Goal: Task Accomplishment & Management: Manage account settings

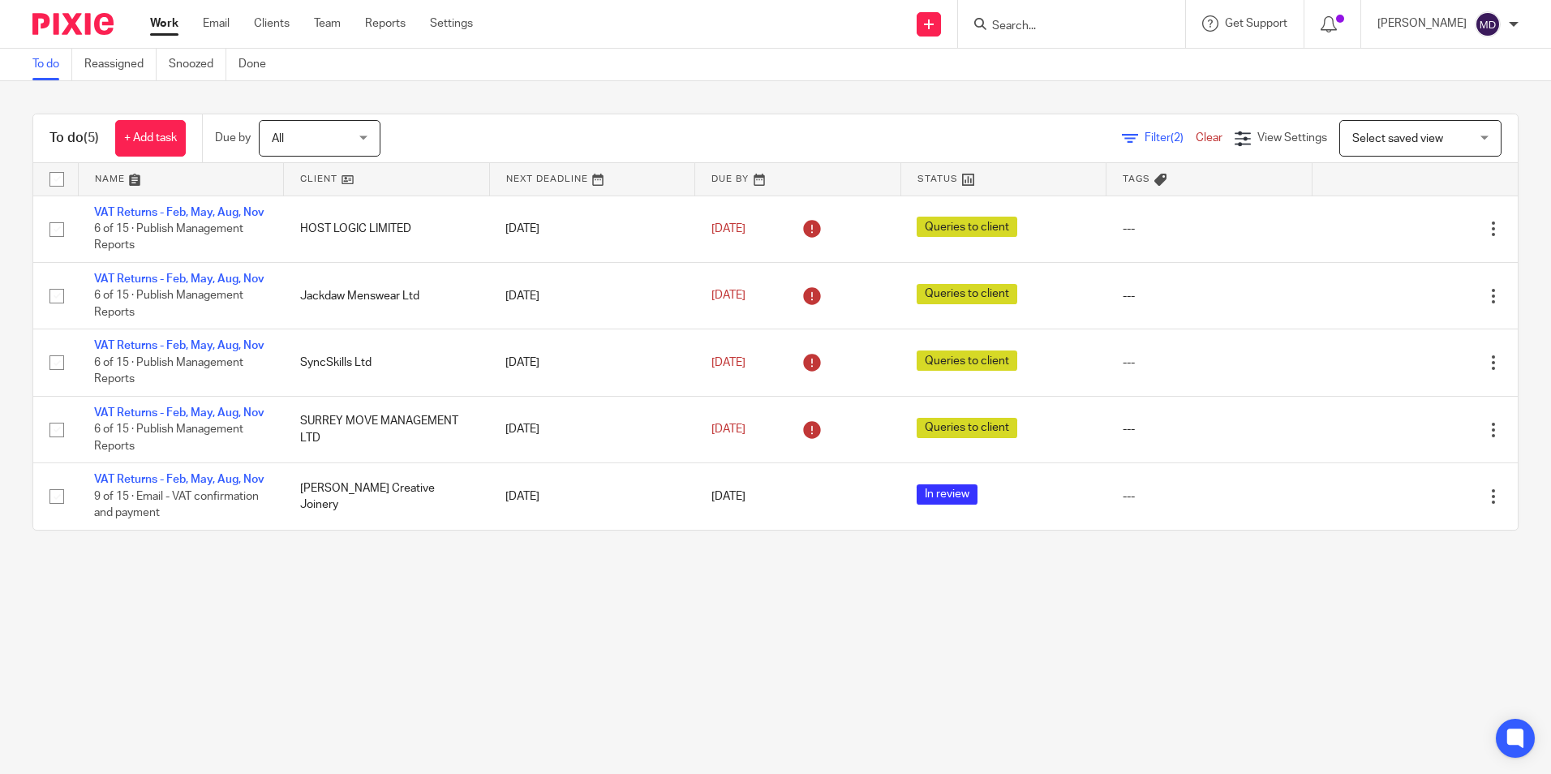
click at [468, 709] on main "To do Reassigned Snoozed Done To do (5) + Add task Due by All All Today Tomorro…" at bounding box center [775, 387] width 1551 height 774
click at [638, 687] on main "To do Reassigned Snoozed Done To do (5) + Add task Due by All All Today Tomorro…" at bounding box center [775, 387] width 1551 height 774
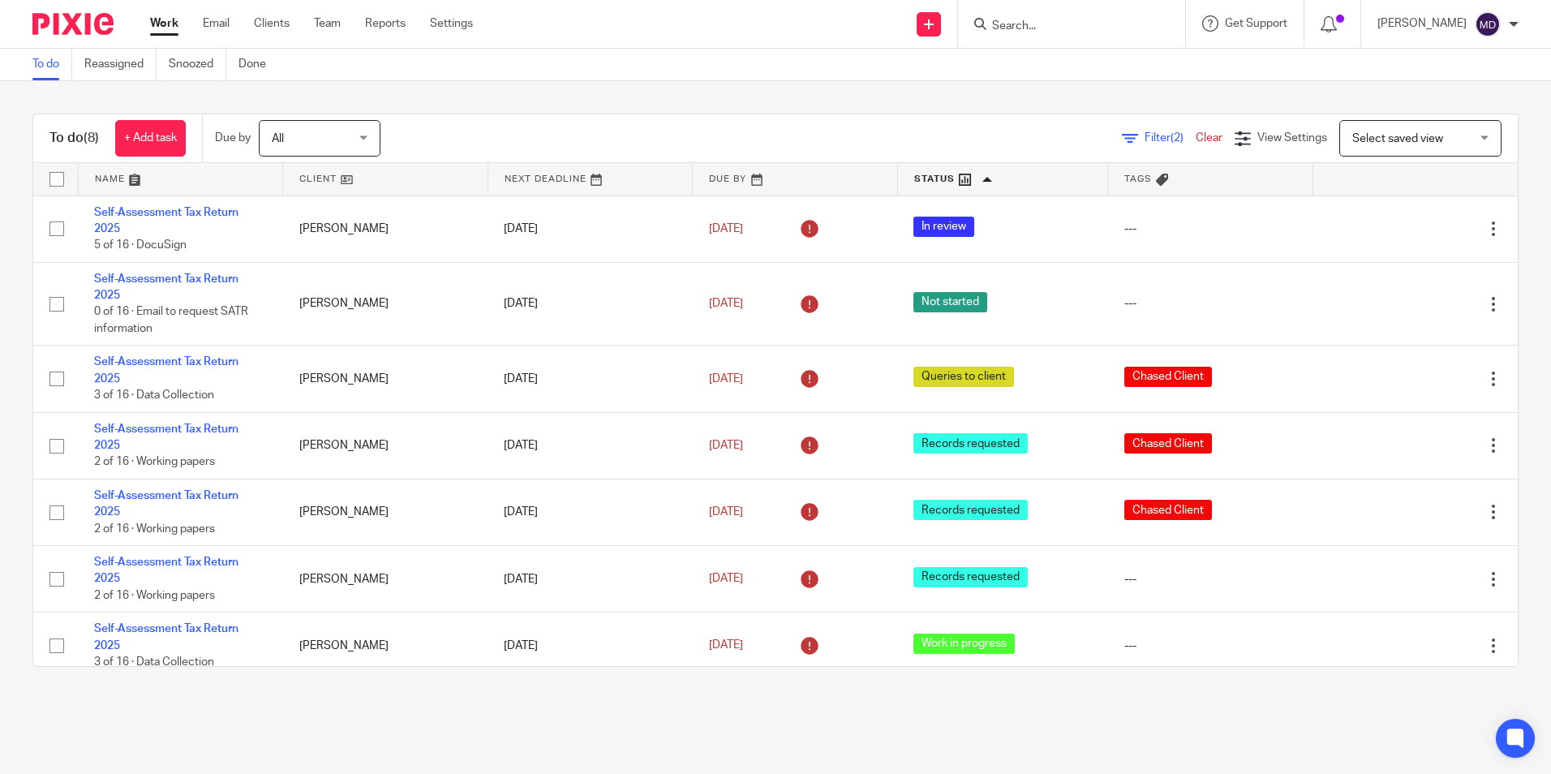
click at [453, 698] on div "To do (8) + Add task Due by All All Today Tomorrow This week Next week This mon…" at bounding box center [775, 390] width 1551 height 618
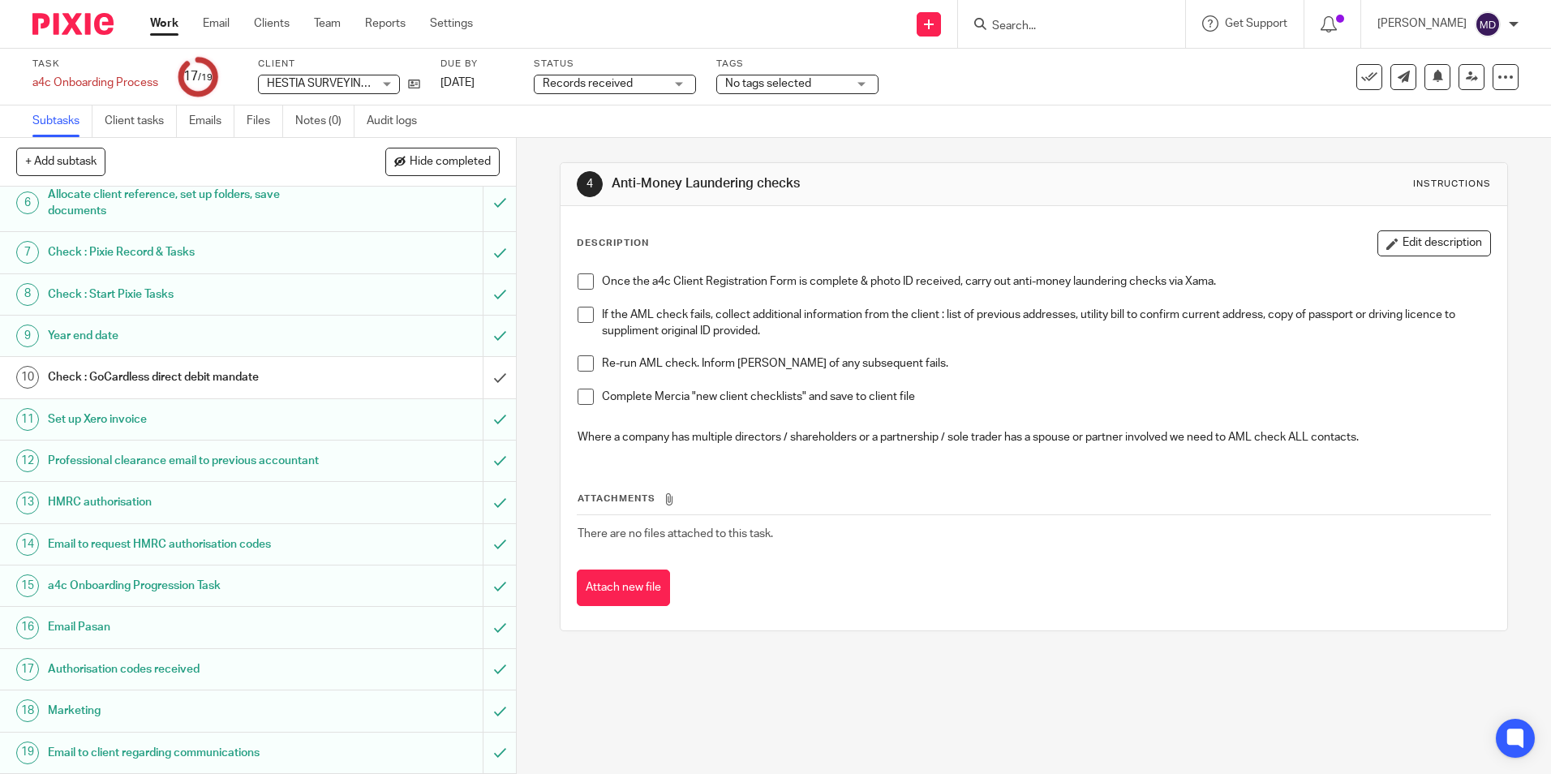
scroll to position [270, 0]
click at [486, 357] on input "submit" at bounding box center [258, 377] width 516 height 41
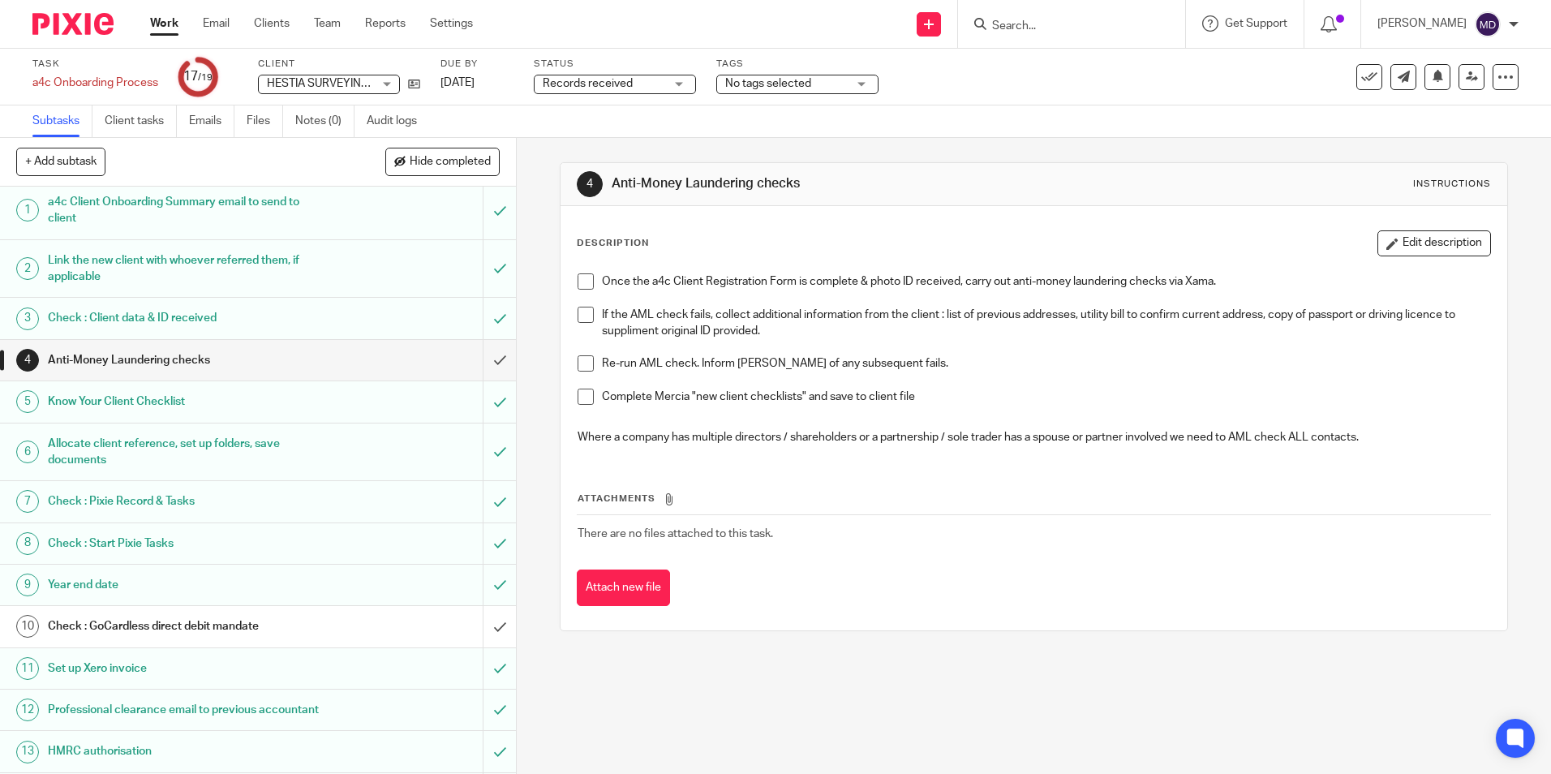
scroll to position [0, 0]
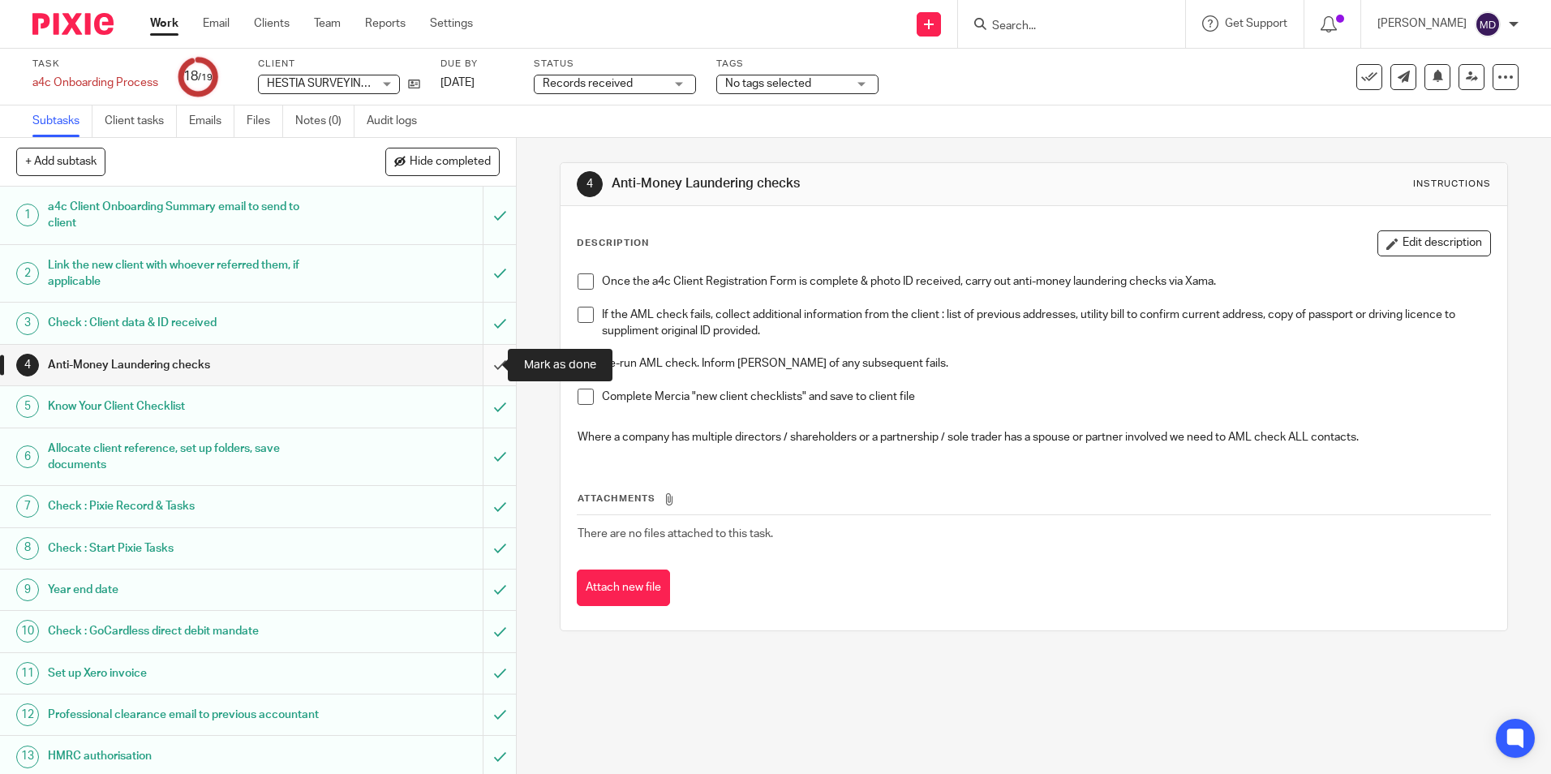
click at [494, 372] on input "submit" at bounding box center [258, 365] width 516 height 41
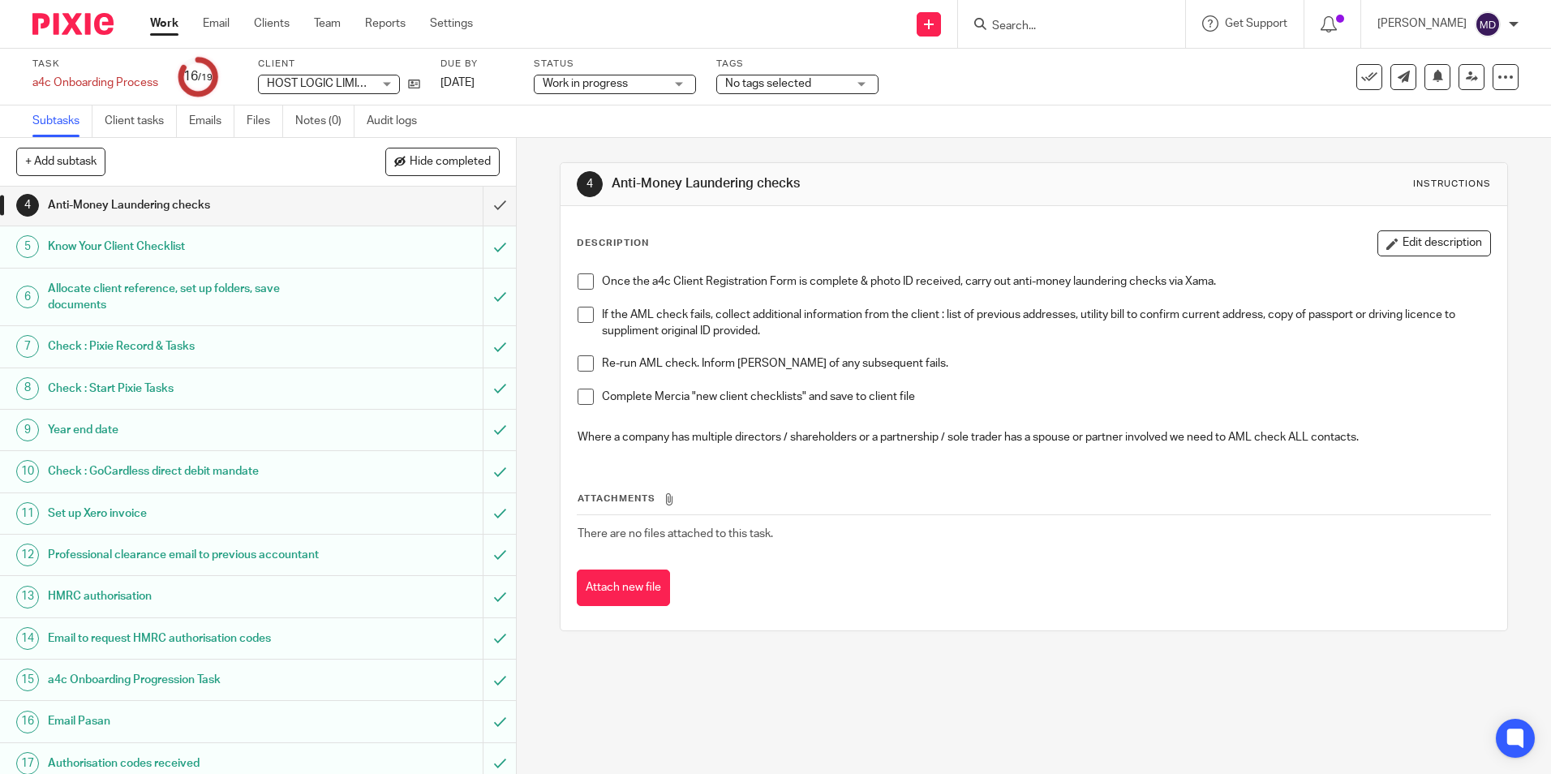
scroll to position [270, 0]
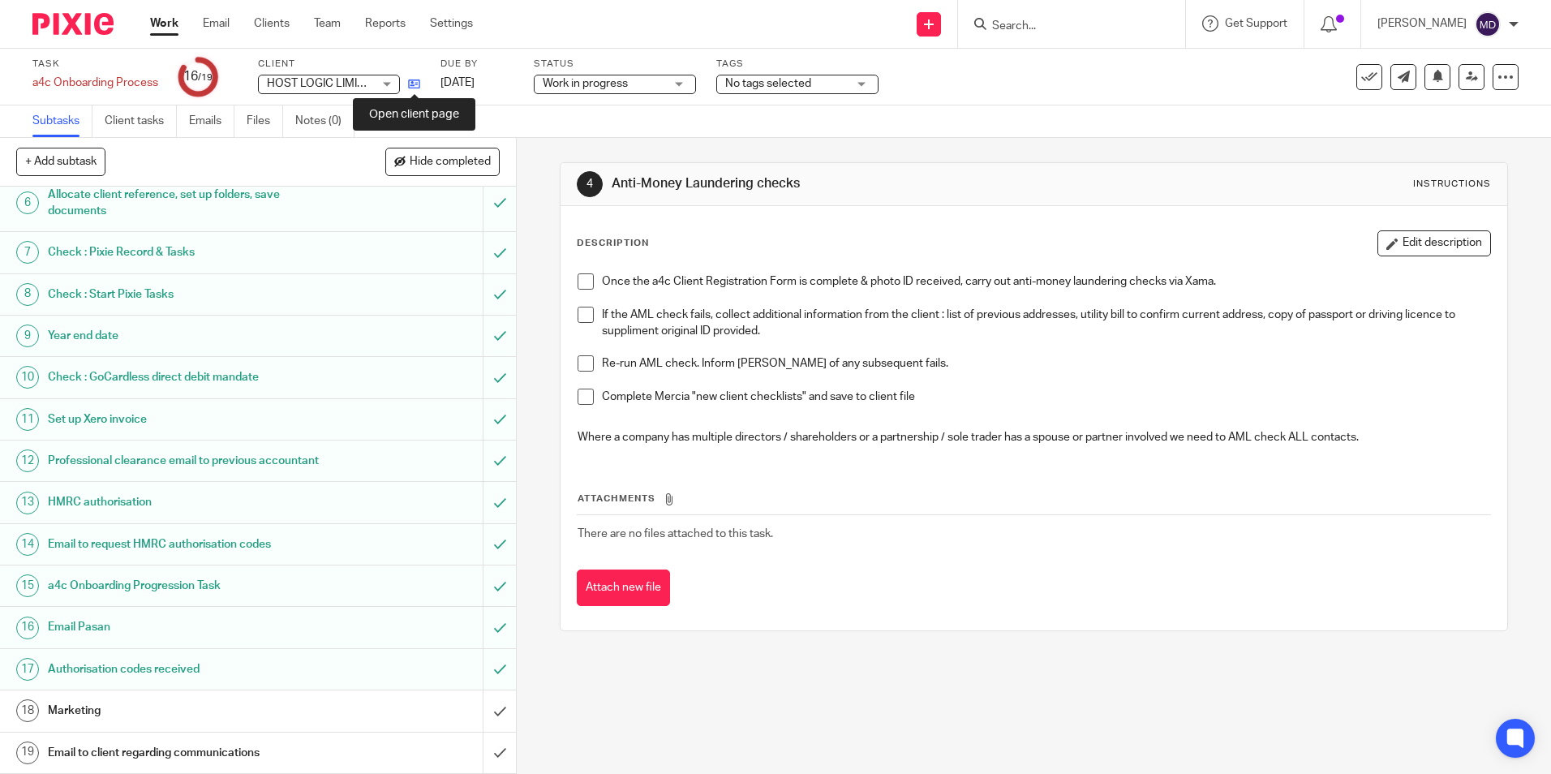
click at [416, 85] on icon at bounding box center [414, 84] width 12 height 12
click at [490, 722] on input "submit" at bounding box center [258, 710] width 516 height 41
click at [486, 746] on input "submit" at bounding box center [258, 753] width 516 height 41
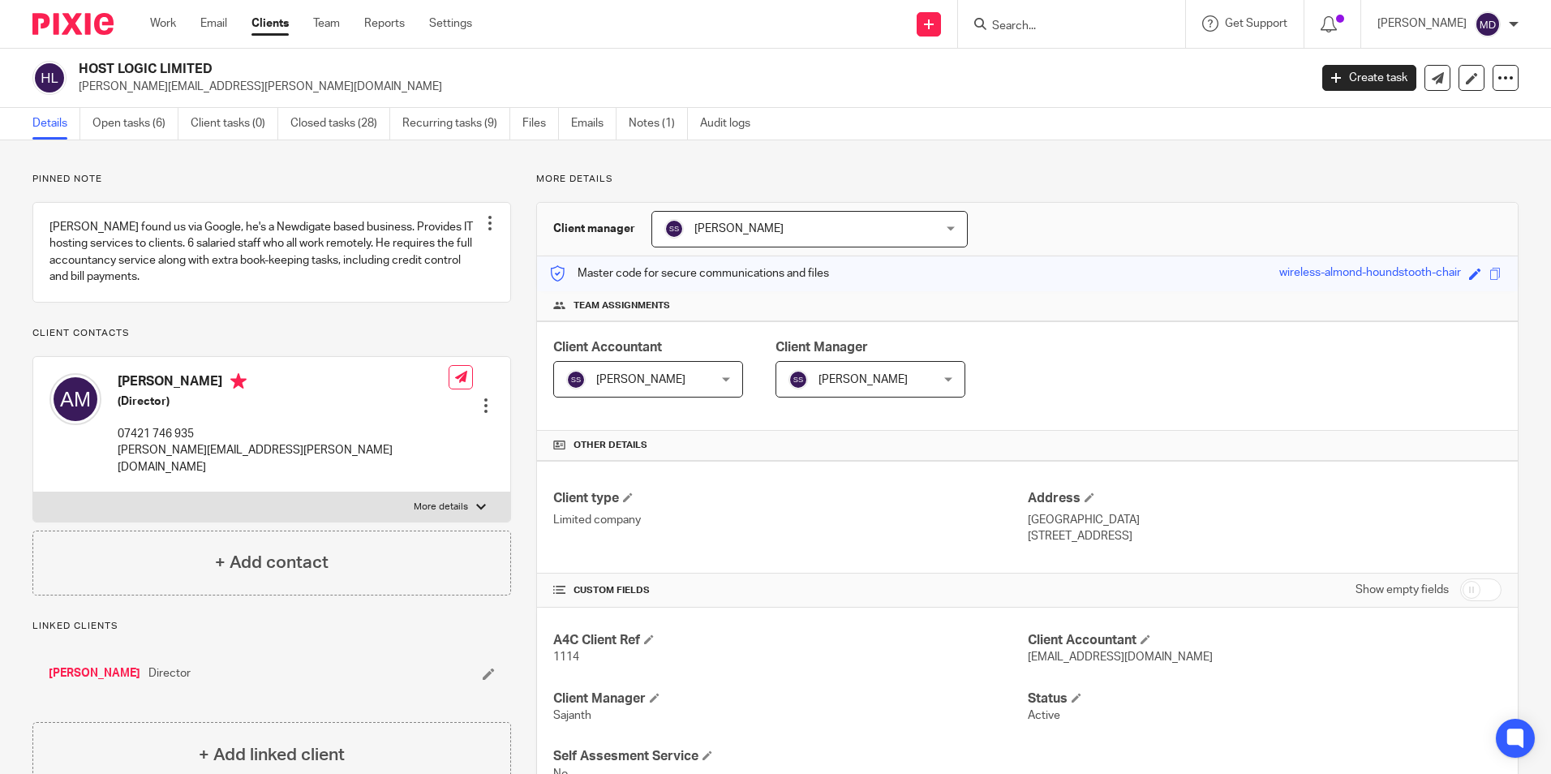
click at [277, 468] on div "[PERSON_NAME] (Director) 07421 746 935 [PERSON_NAME][EMAIL_ADDRESS][PERSON_NAME…" at bounding box center [271, 424] width 477 height 135
drag, startPoint x: 274, startPoint y: 463, endPoint x: 119, endPoint y: 477, distance: 155.6
click at [119, 477] on div "[PERSON_NAME] (Director) 07421 746 935 [PERSON_NAME][EMAIL_ADDRESS][PERSON_NAME…" at bounding box center [271, 424] width 477 height 135
copy p "[PERSON_NAME][EMAIL_ADDRESS][PERSON_NAME][DOMAIN_NAME]"
click at [939, 548] on div "Client type Limited company Address [GEOGRAPHIC_DATA] [STREET_ADDRESS]" at bounding box center [1027, 517] width 981 height 113
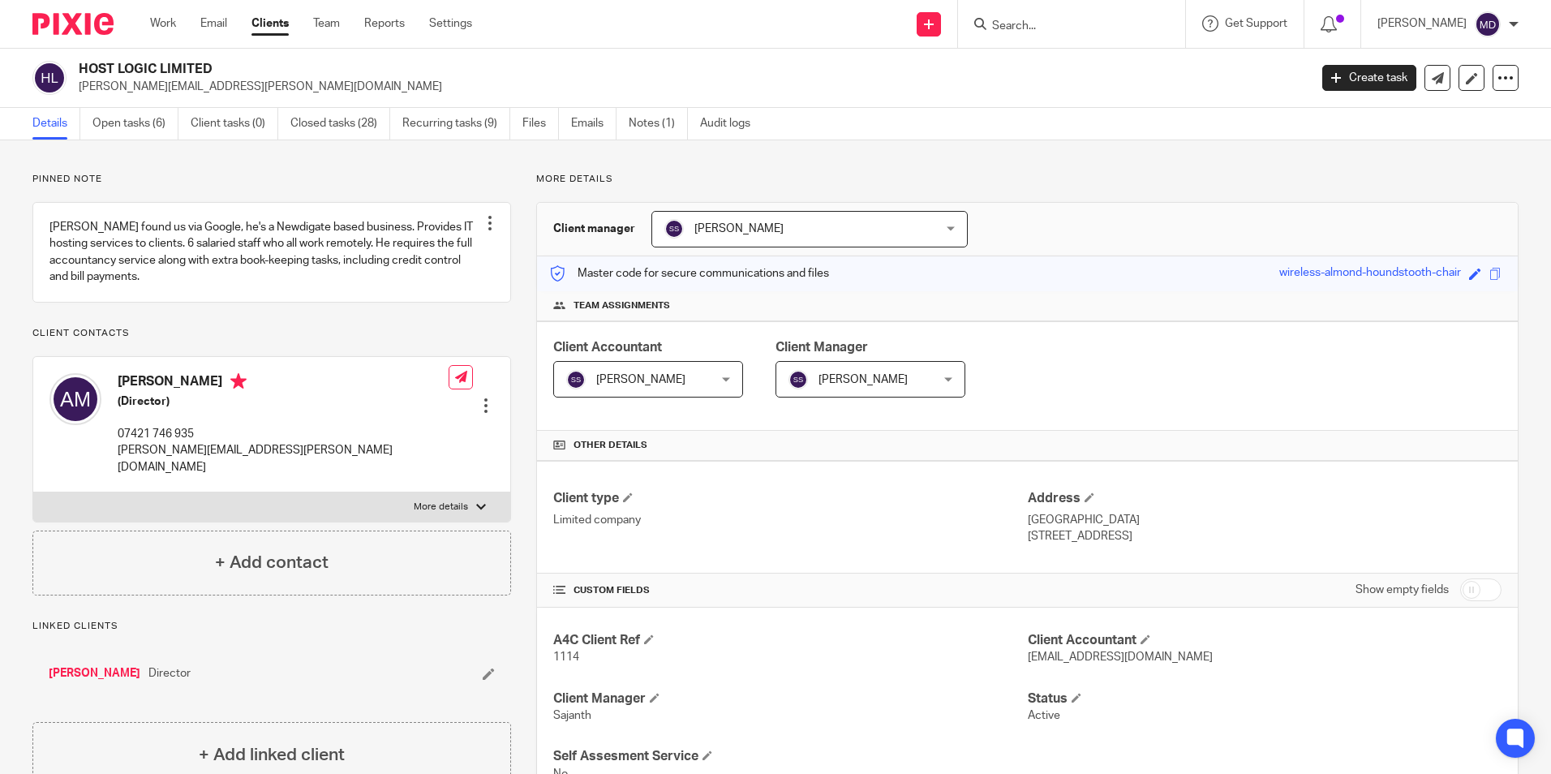
click at [479, 398] on div at bounding box center [486, 406] width 16 height 16
click at [380, 432] on link "Edit contact" at bounding box center [409, 434] width 155 height 24
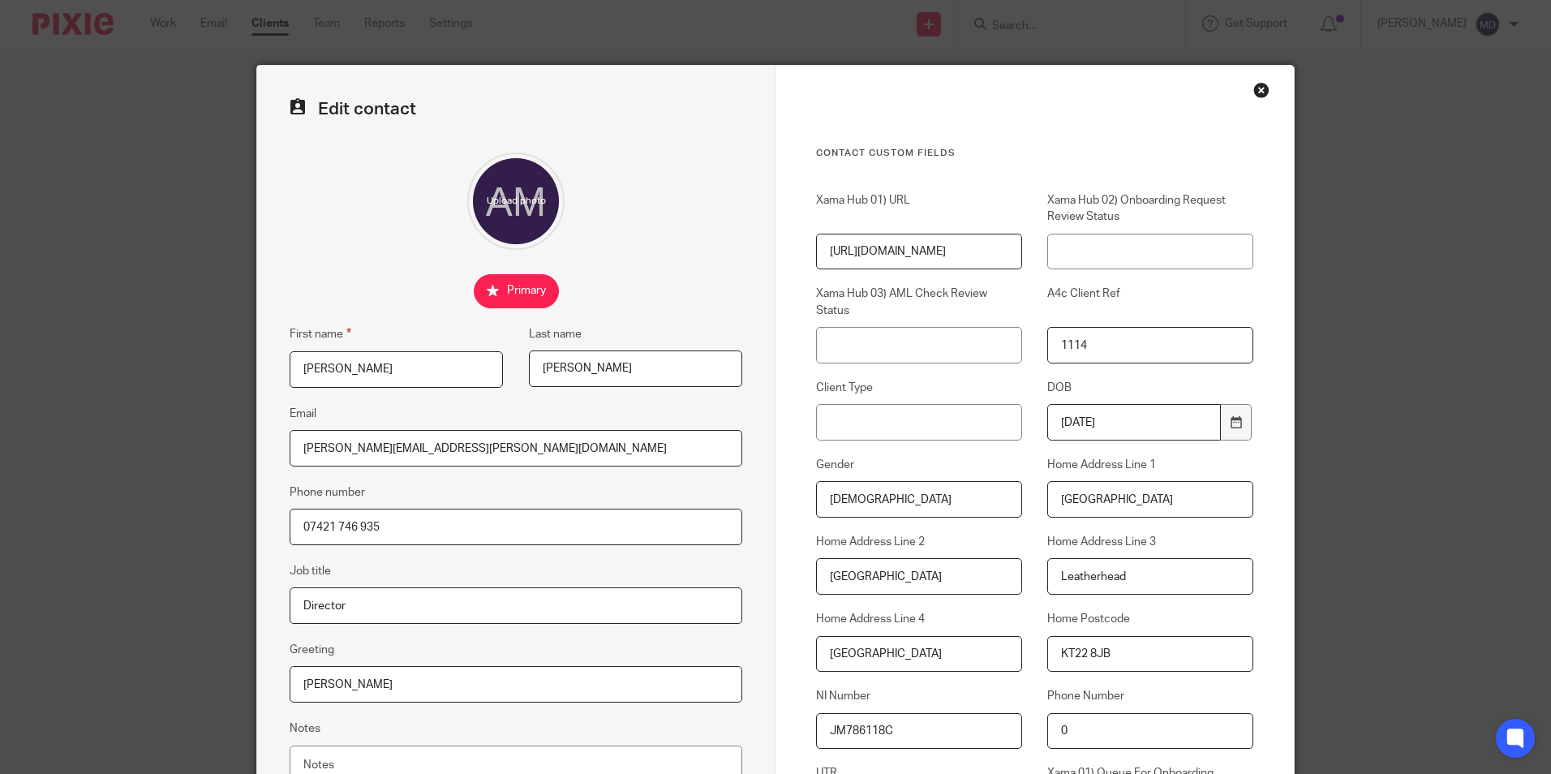
click at [1253, 86] on div "Close this dialog window" at bounding box center [1261, 90] width 16 height 16
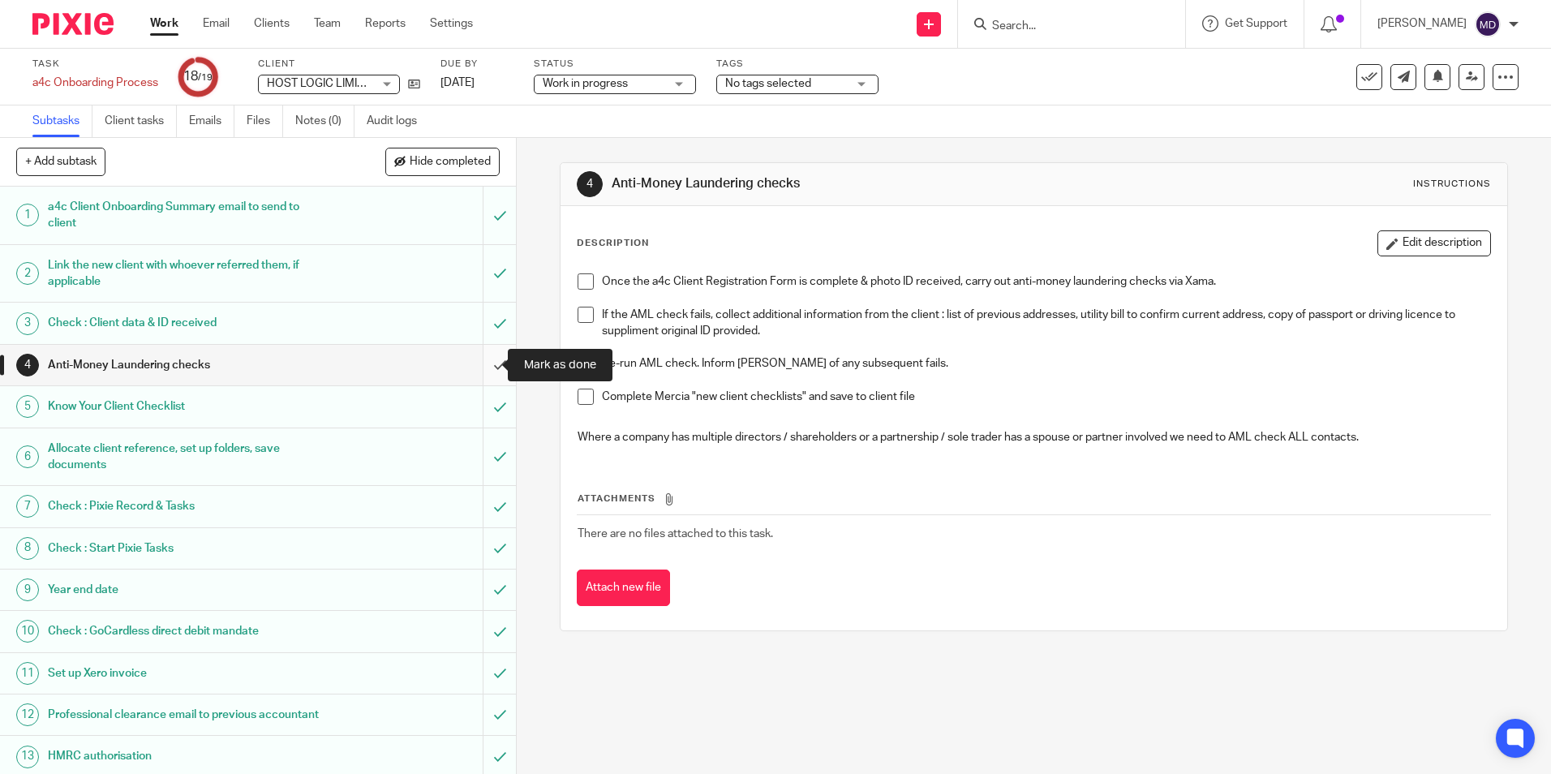
click at [481, 371] on input "submit" at bounding box center [258, 365] width 516 height 41
